Goal: Complete application form: Complete application form

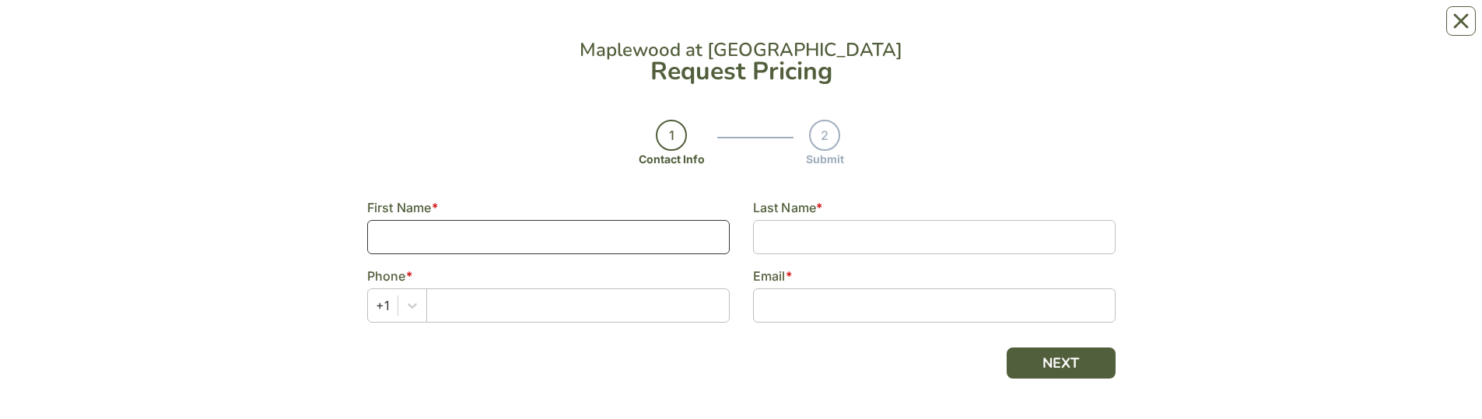
click at [556, 30] on input at bounding box center [548, 237] width 362 height 34
type input "[PERSON_NAME]"
type input "6177556647"
type input "[EMAIL_ADDRESS][DOMAIN_NAME]"
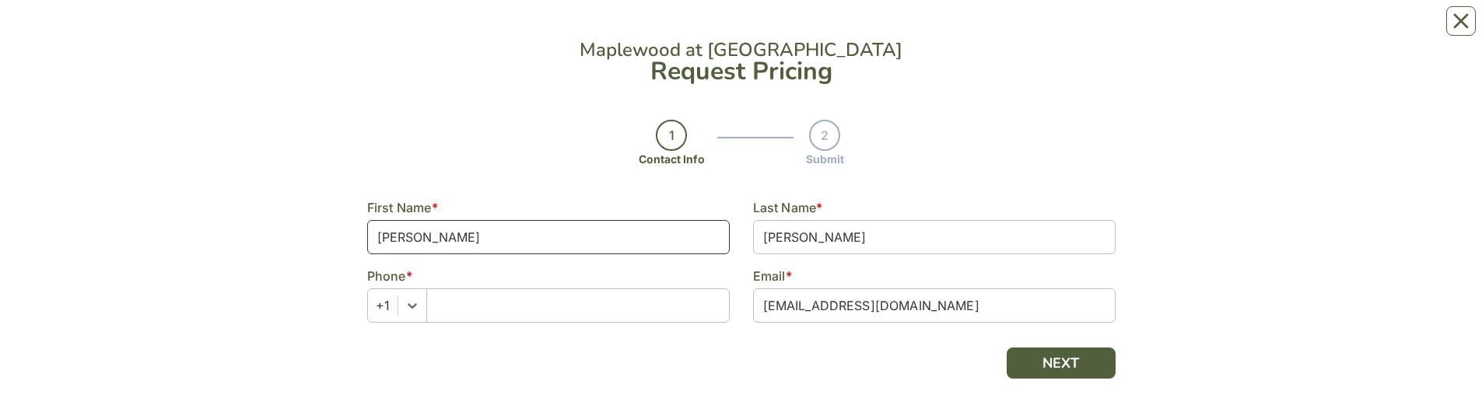
drag, startPoint x: 464, startPoint y: 304, endPoint x: 320, endPoint y: 297, distance: 144.1
click at [311, 30] on div "Maplewood at [GEOGRAPHIC_DATA] Request Pricing 1 Contact Info 2 Submit Contact …" at bounding box center [741, 210] width 996 height 388
click at [450, 30] on input "text" at bounding box center [577, 306] width 303 height 34
type input "9786201855"
click at [1070, 30] on button "NEXT" at bounding box center [1060, 363] width 109 height 31
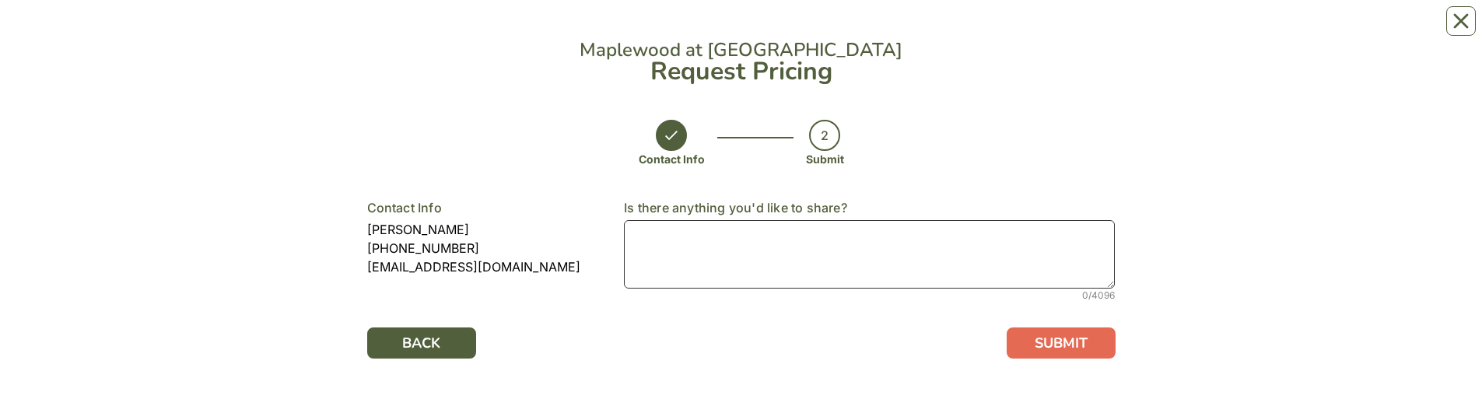
click at [688, 30] on textarea at bounding box center [869, 254] width 491 height 68
type textarea "For a client's Mom."
click at [1074, 30] on button "SUBMIT" at bounding box center [1060, 342] width 109 height 31
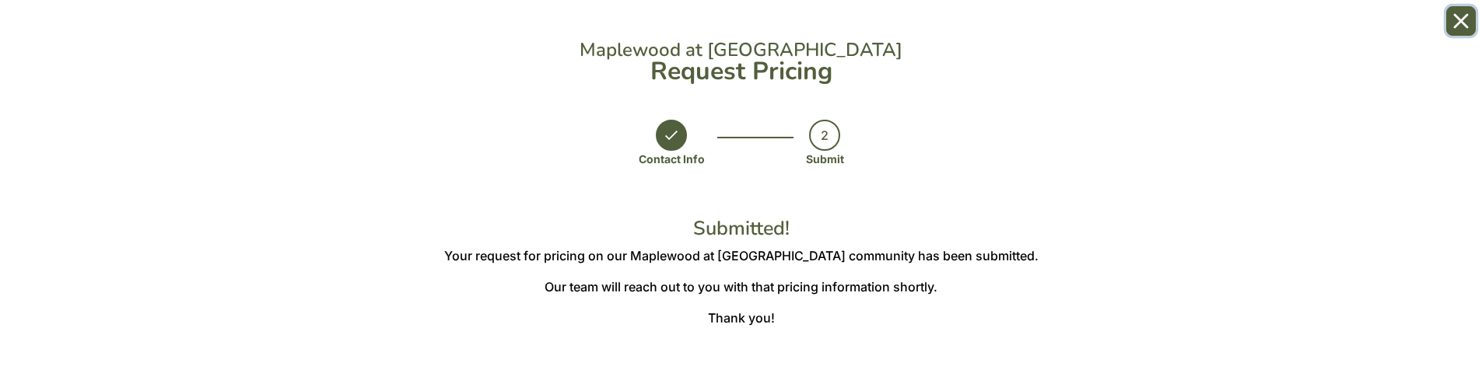
click at [1454, 16] on icon "Close" at bounding box center [1461, 21] width 16 height 16
